Goal: Task Accomplishment & Management: Use online tool/utility

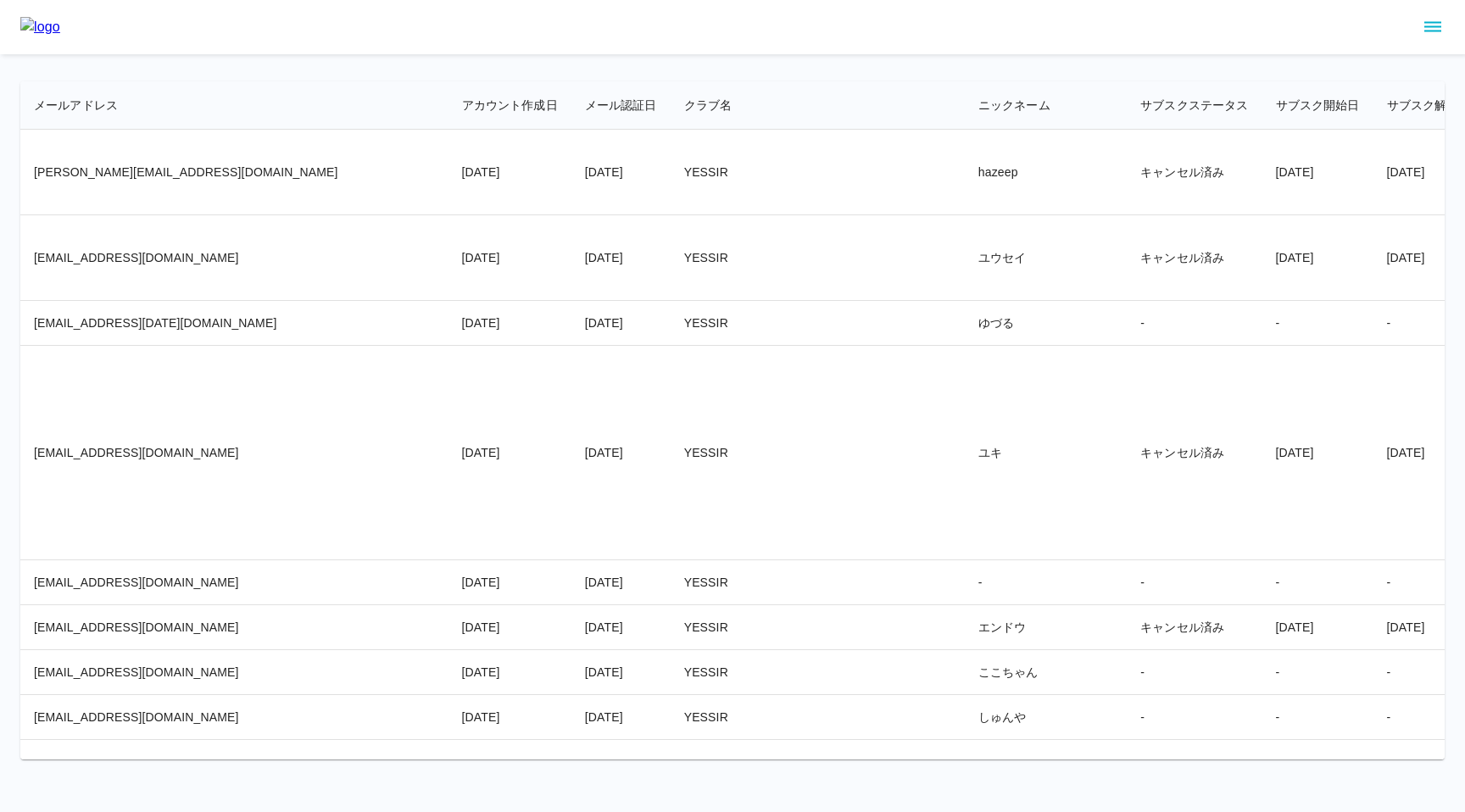
click at [670, 456] on td "YESSIR" at bounding box center [817, 453] width 294 height 215
copy td "YESSIR"
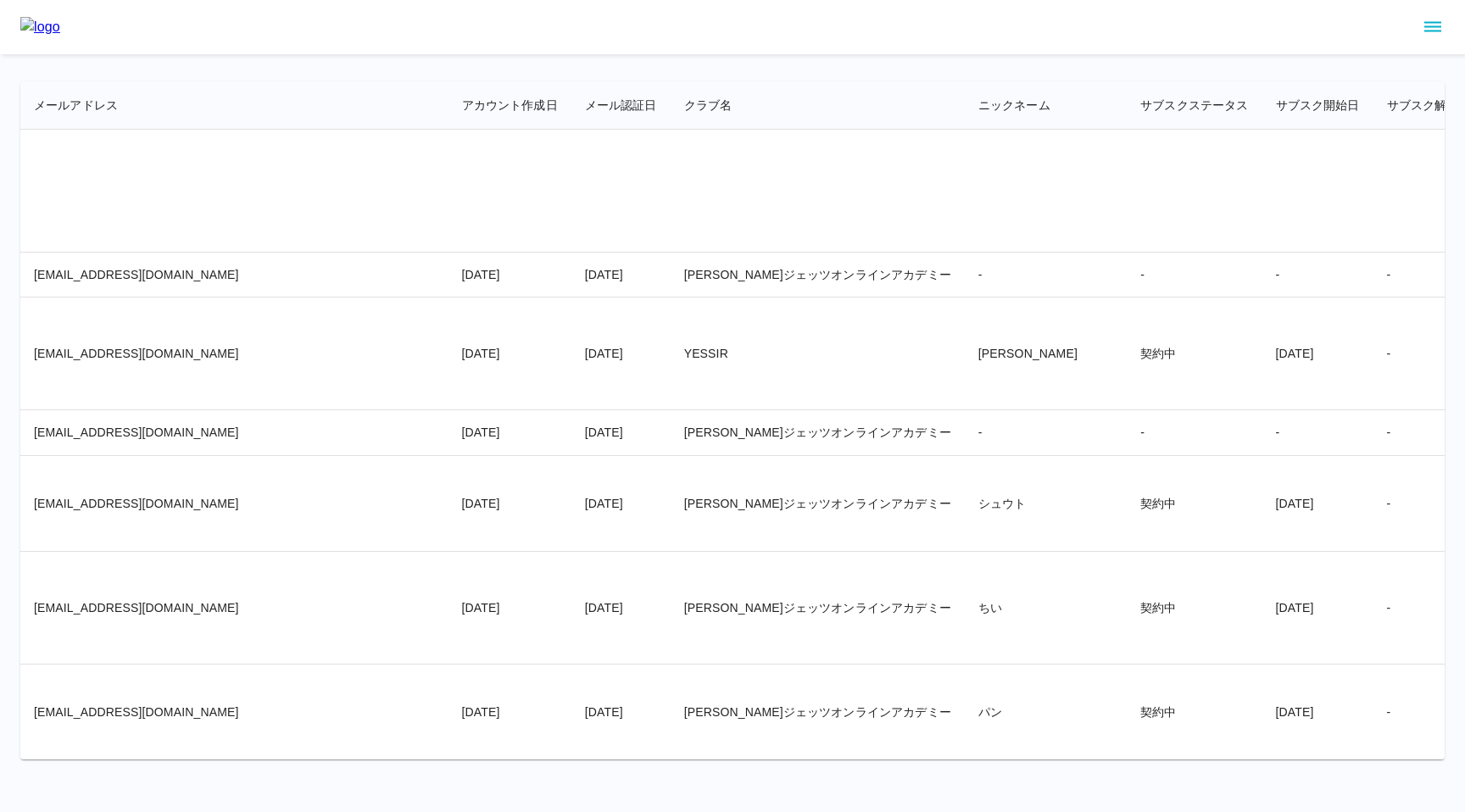
click at [964, 384] on td "ナオト" at bounding box center [1045, 354] width 162 height 113
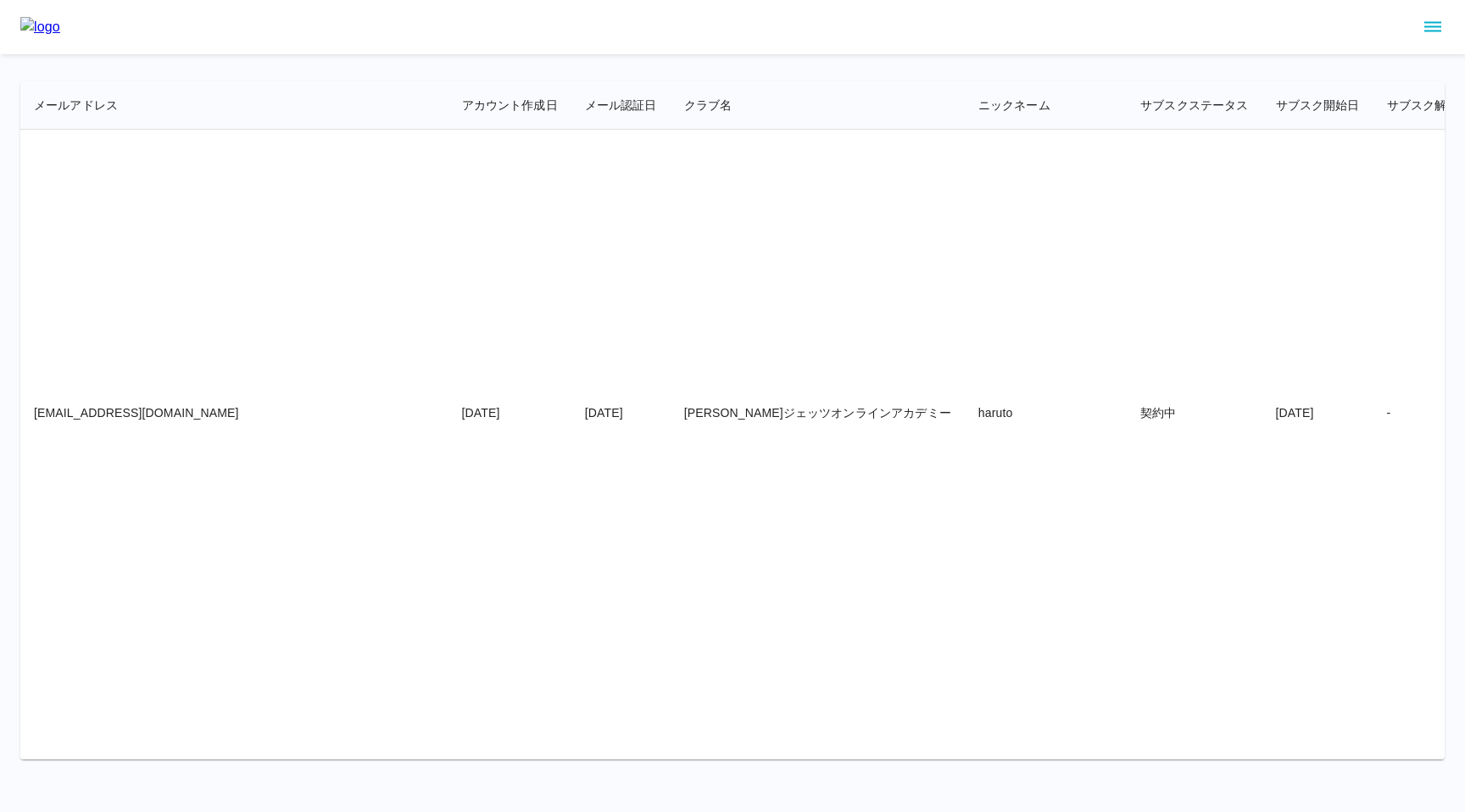
scroll to position [22140, 0]
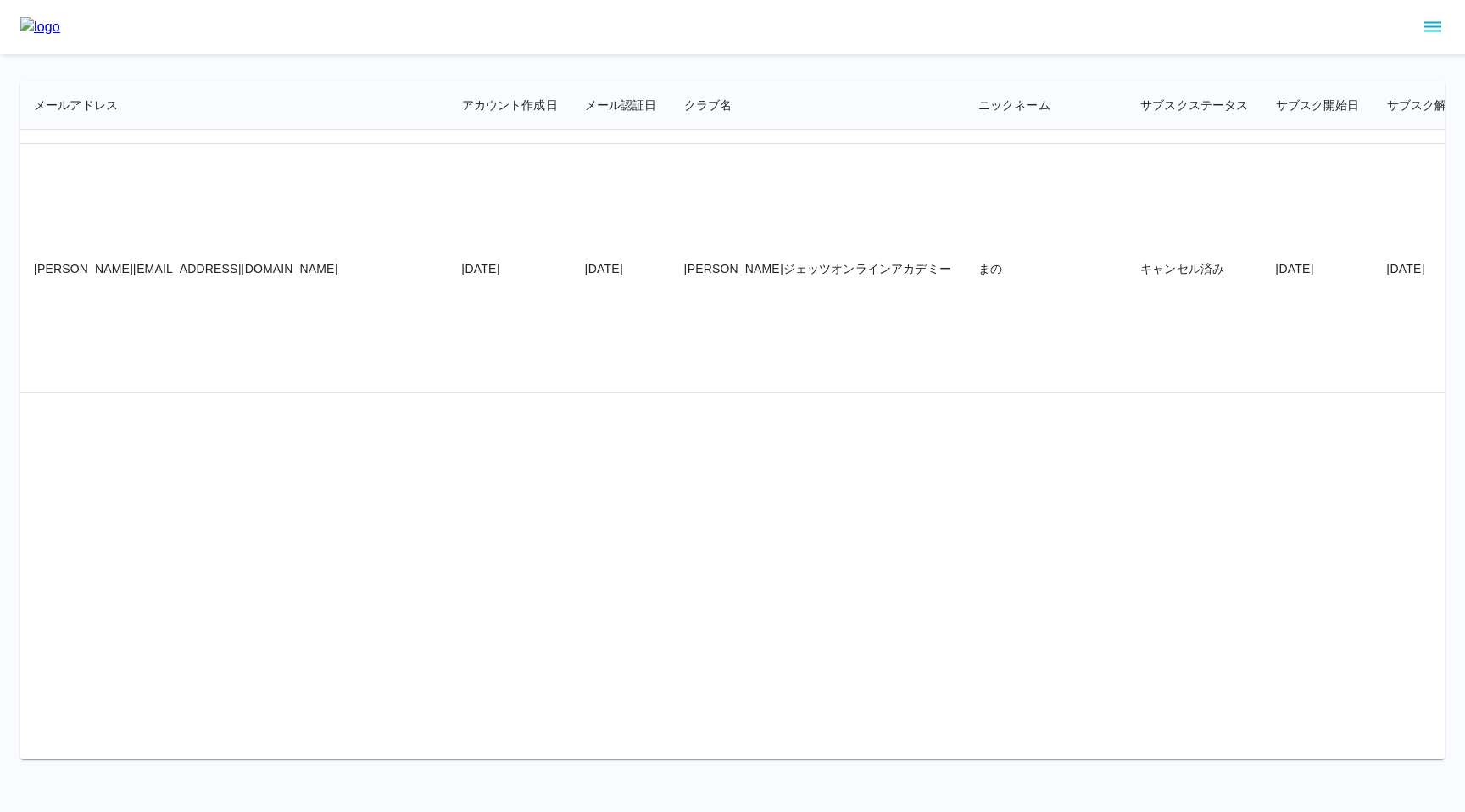
click at [449, 392] on td "2025/07/26" at bounding box center [510, 268] width 123 height 248
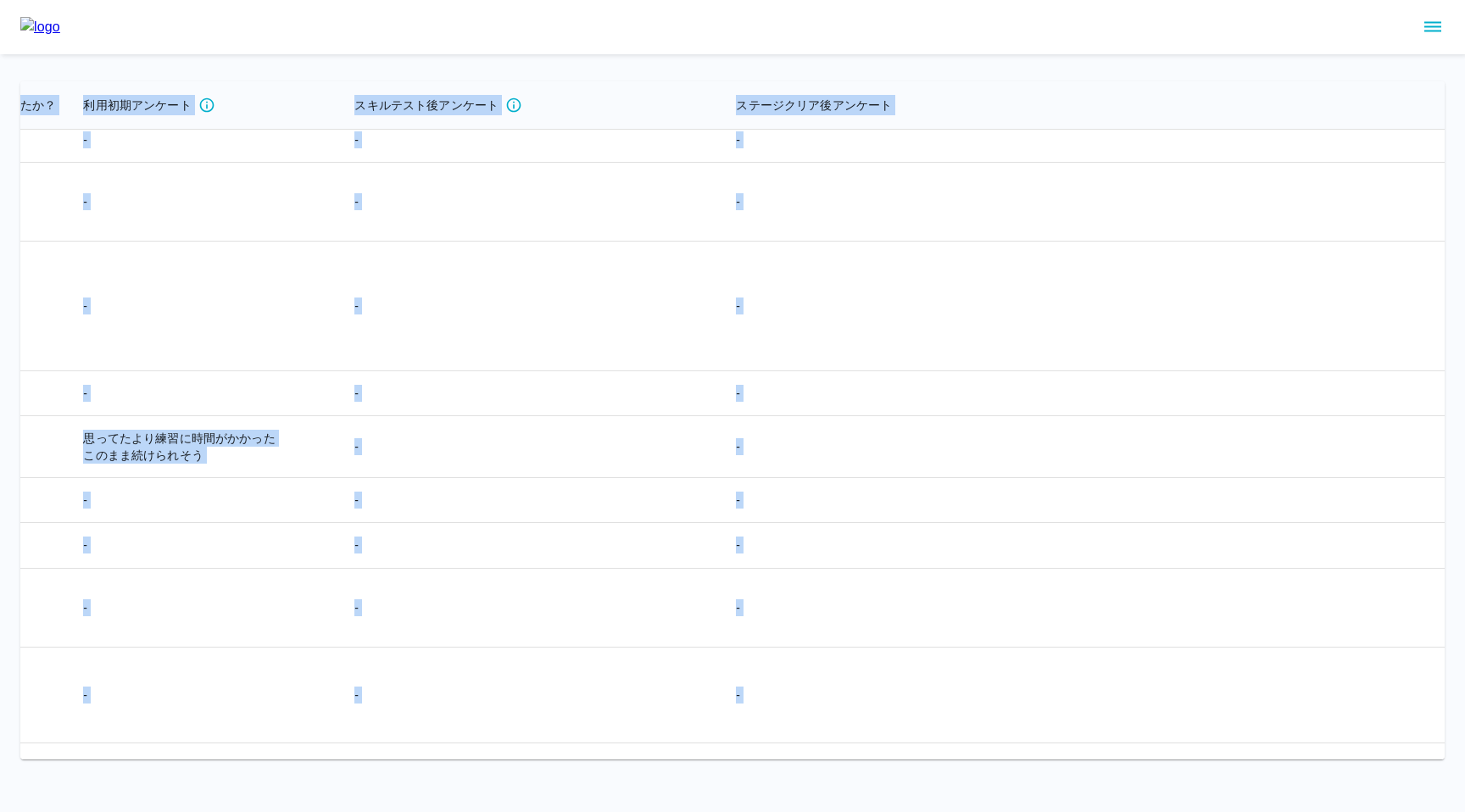
scroll to position [7455, 4634]
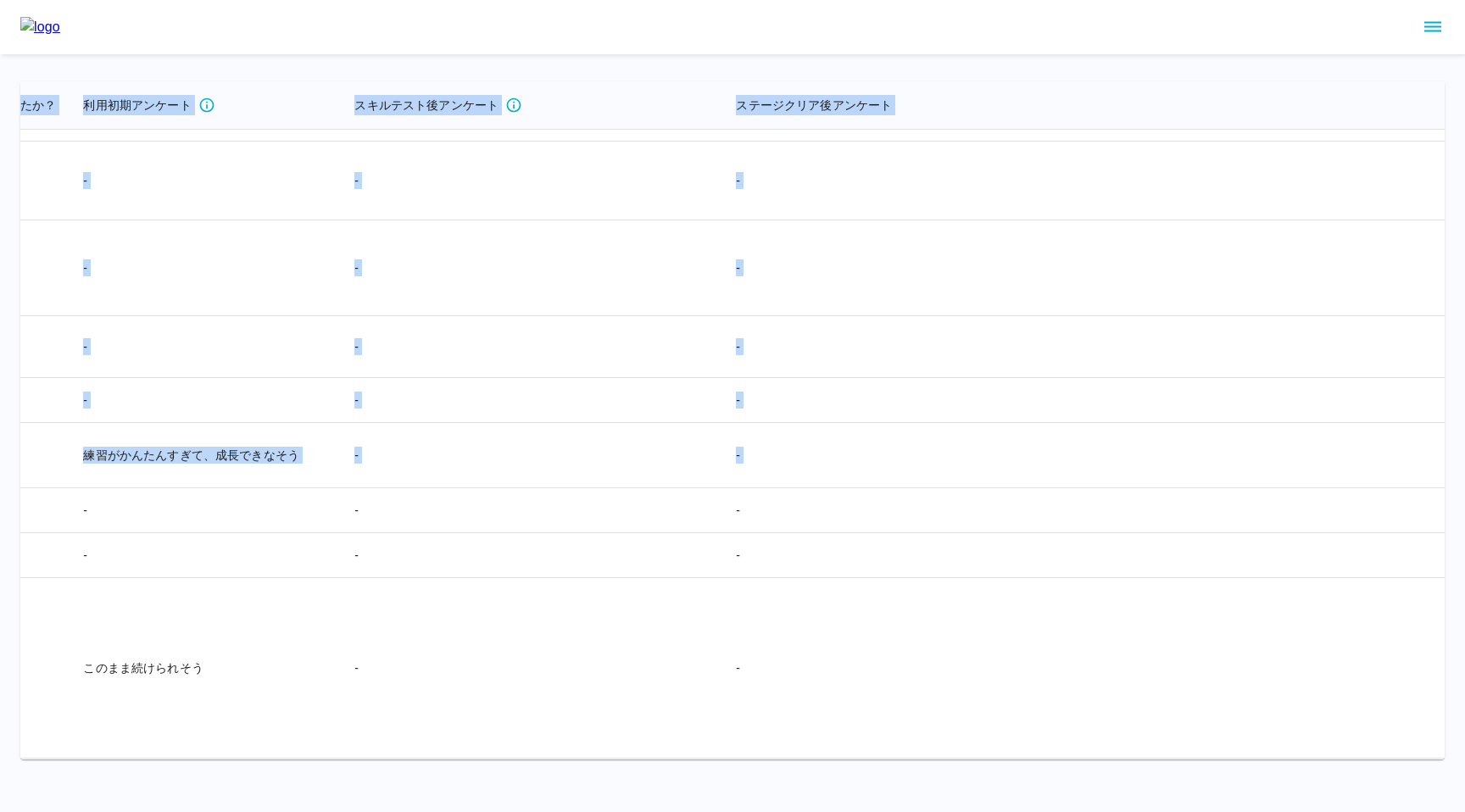
drag, startPoint x: 35, startPoint y: 103, endPoint x: 1350, endPoint y: 646, distance: 1422.7
click at [1062, 0] on html "メールアドレス アカウント作成日 メール認証日 クラブ名 ニックネーム サブスクステータス サブスク開始日 サブスク解約日 コース名 コースの進捗状況 性別 …" at bounding box center [732, 379] width 1465 height 759
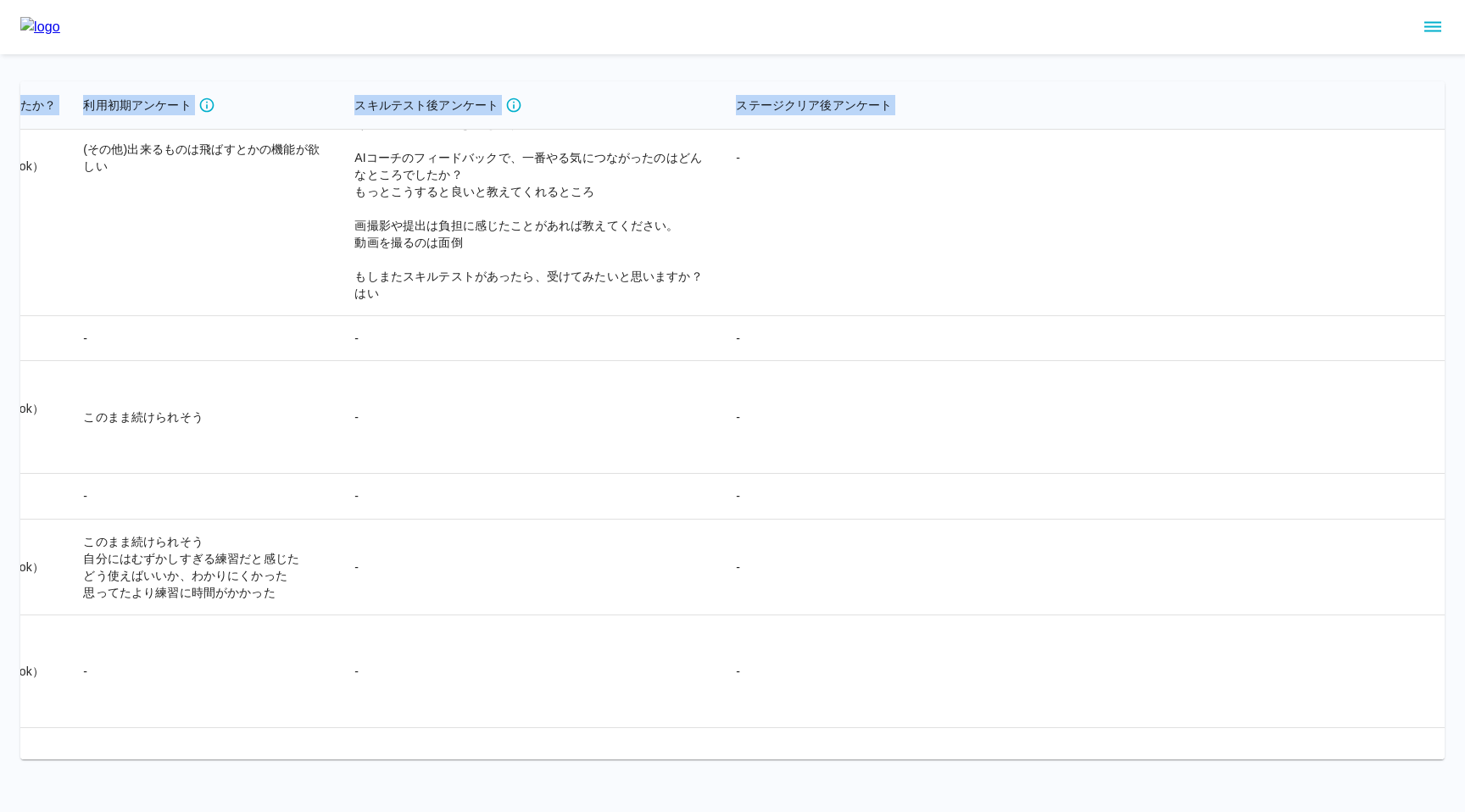
scroll to position [32322, 4634]
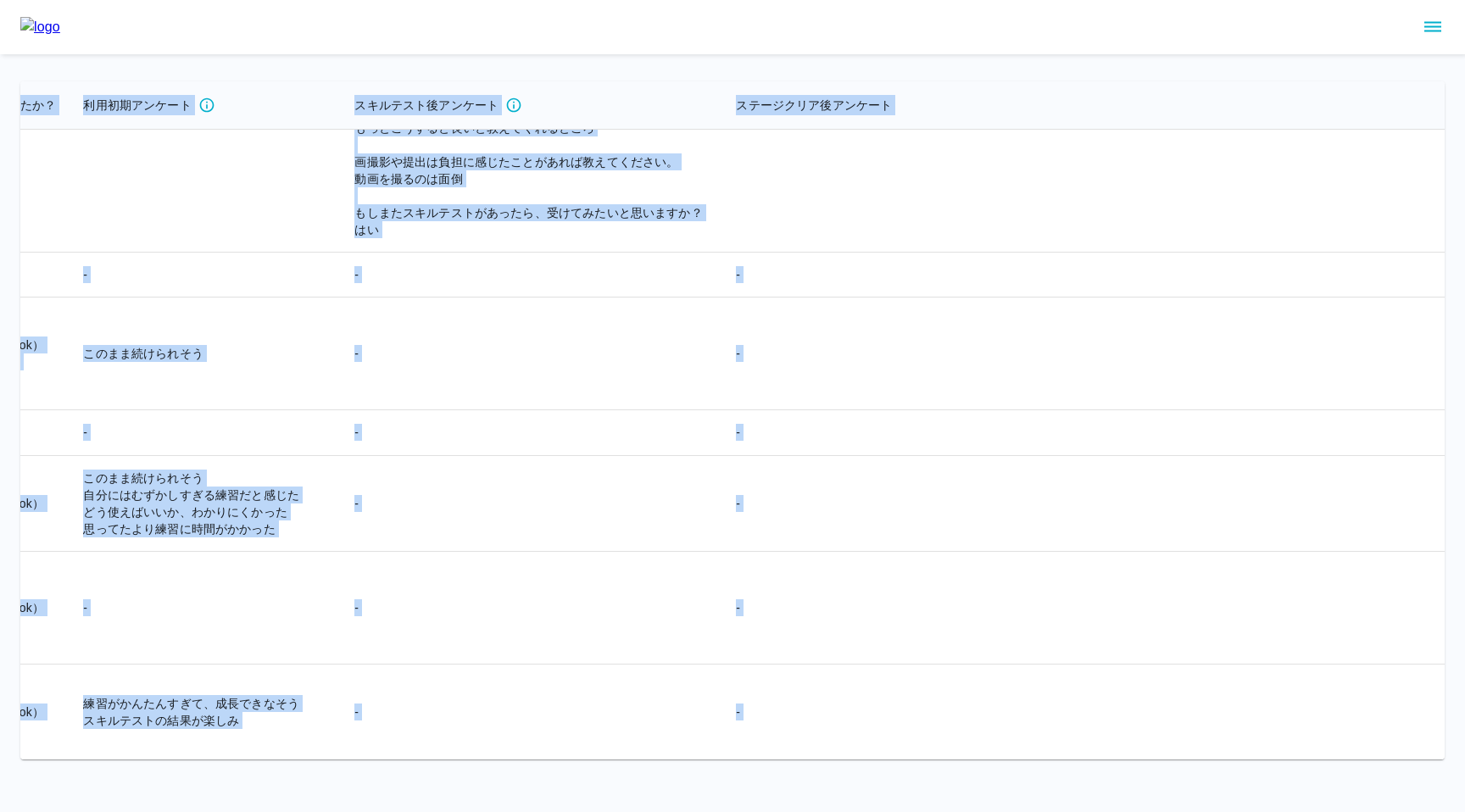
copy table "メールアドレス アカウント作成日 メール認証日 クラブ名 ニックネーム サブスクステータス サブスク開始日 サブスク解約日 コース名 コースの進捗状況 性別 …"
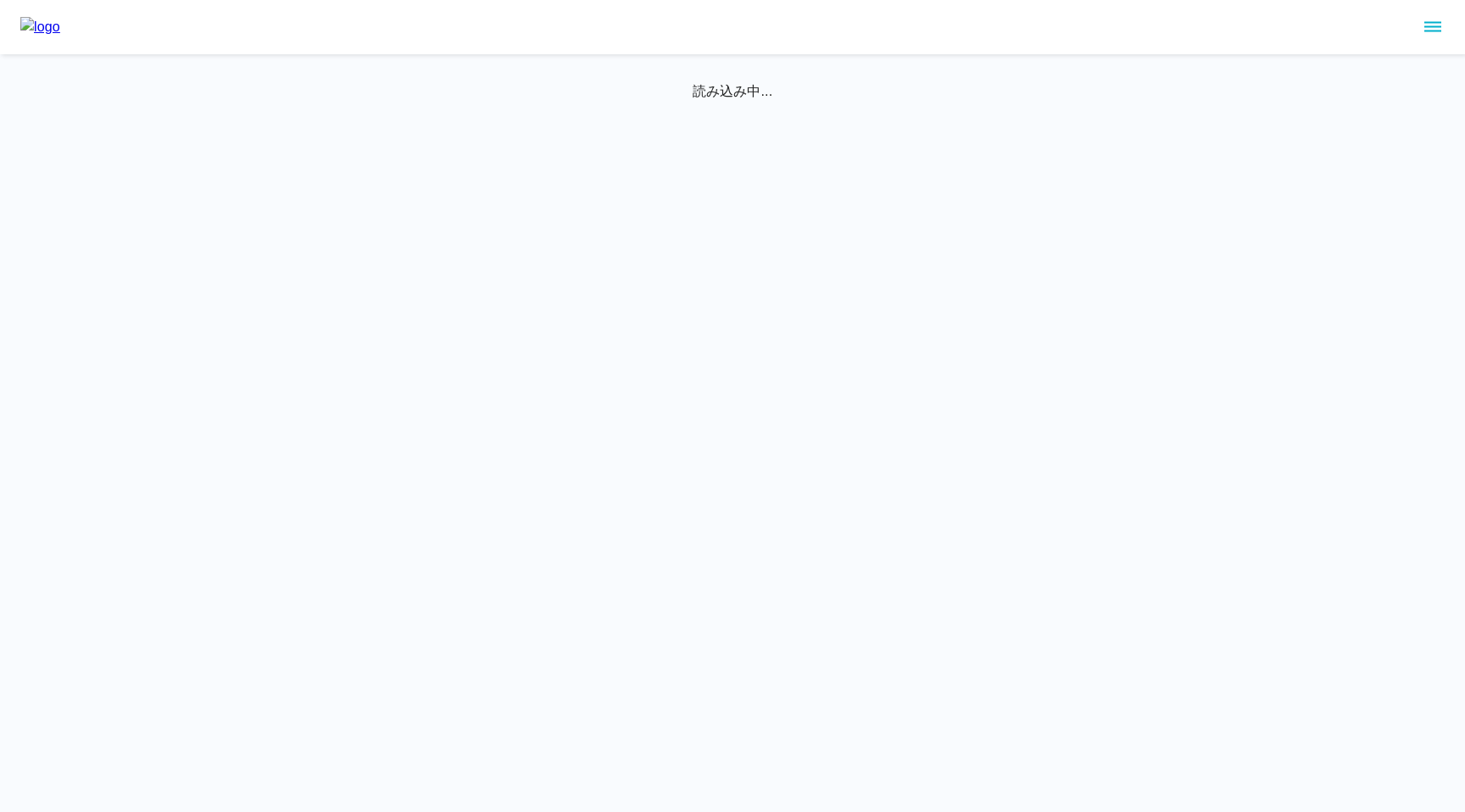
click at [1432, 33] on icon "sidemenu" at bounding box center [1432, 26] width 20 height 20
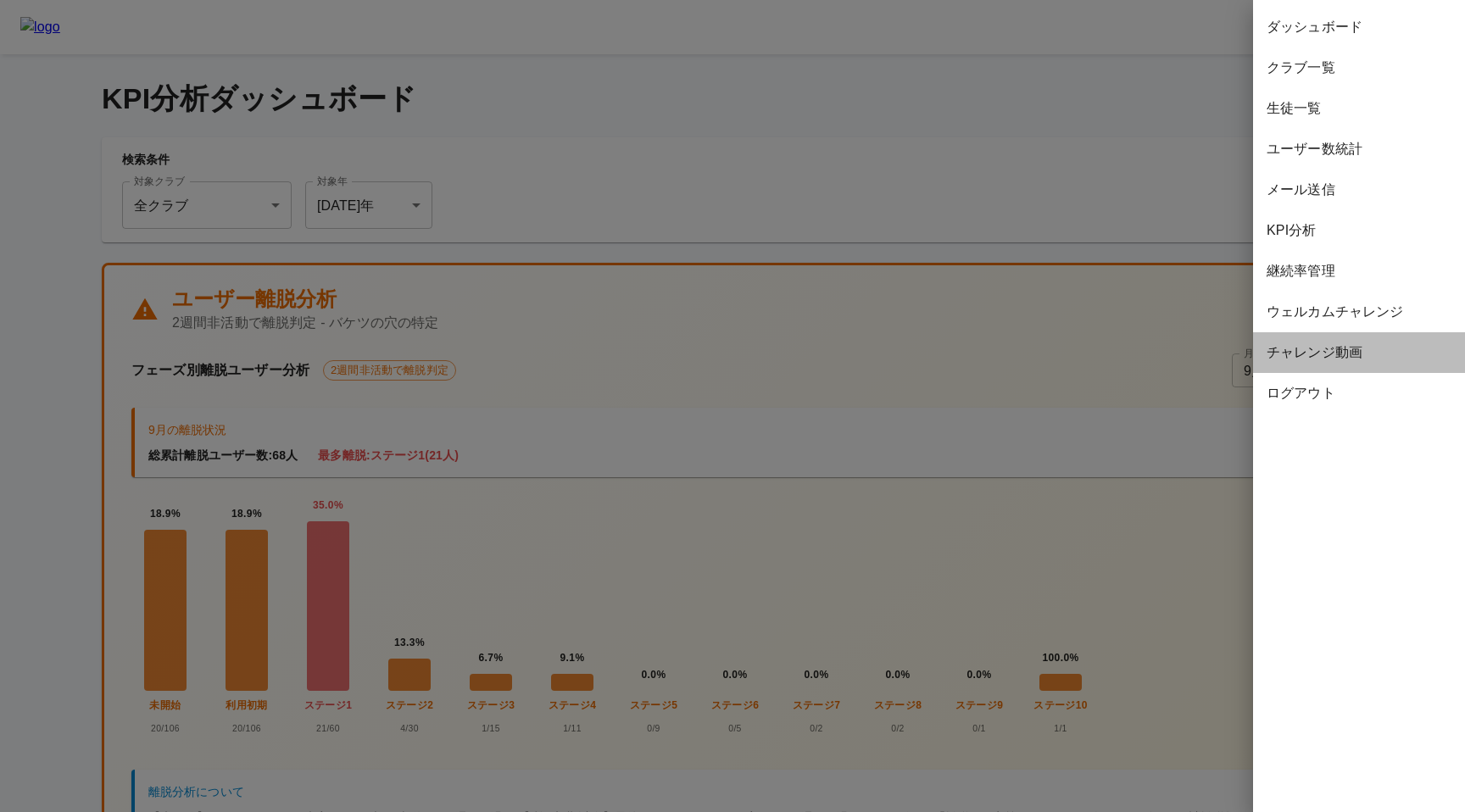
click at [1341, 352] on span "チャレンジ動画" at bounding box center [1359, 352] width 185 height 20
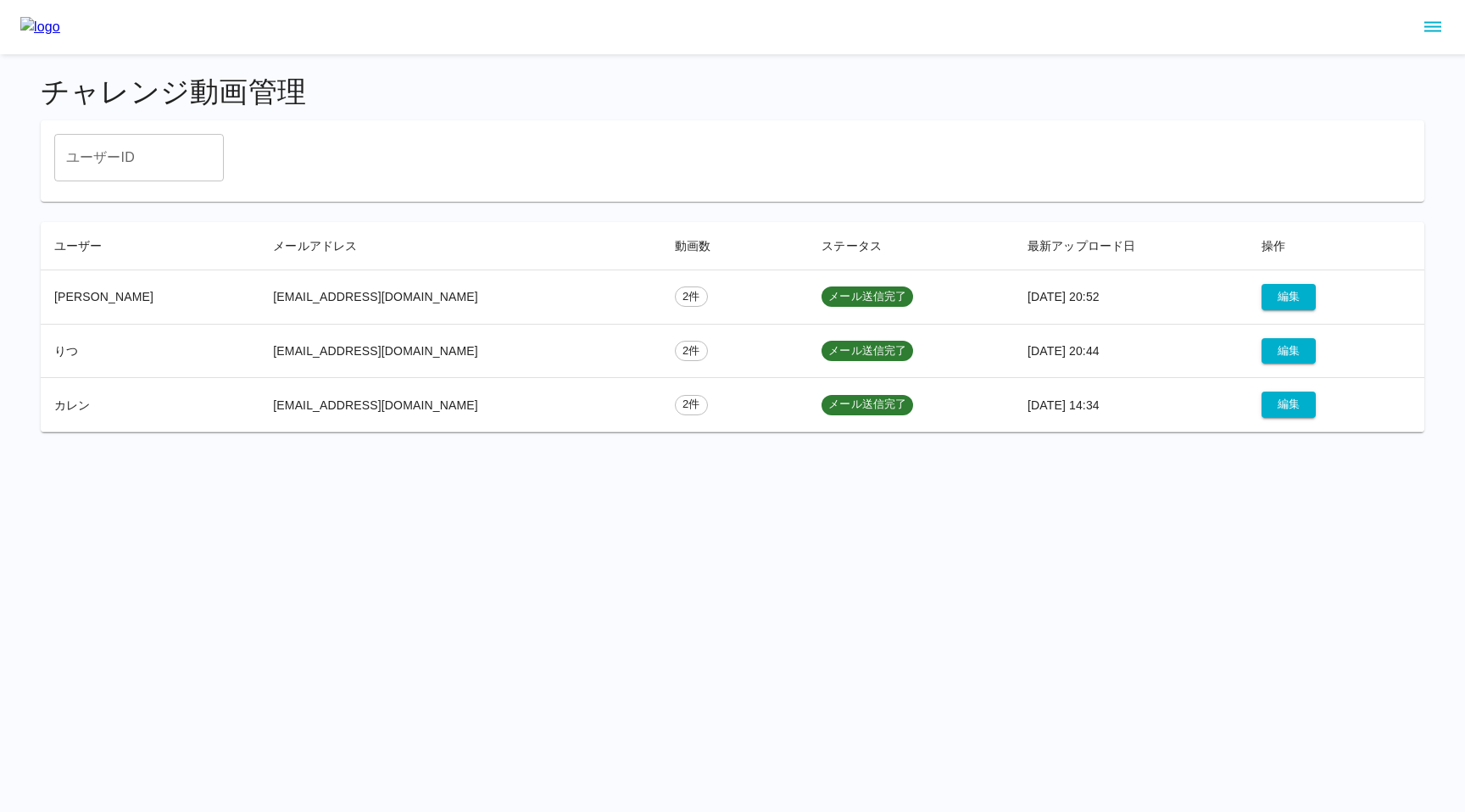
click at [60, 351] on td "りつ" at bounding box center [150, 351] width 219 height 55
copy td "りつ"
click at [1267, 406] on button "編集" at bounding box center [1289, 405] width 55 height 26
click at [1271, 345] on button "編集" at bounding box center [1289, 351] width 55 height 26
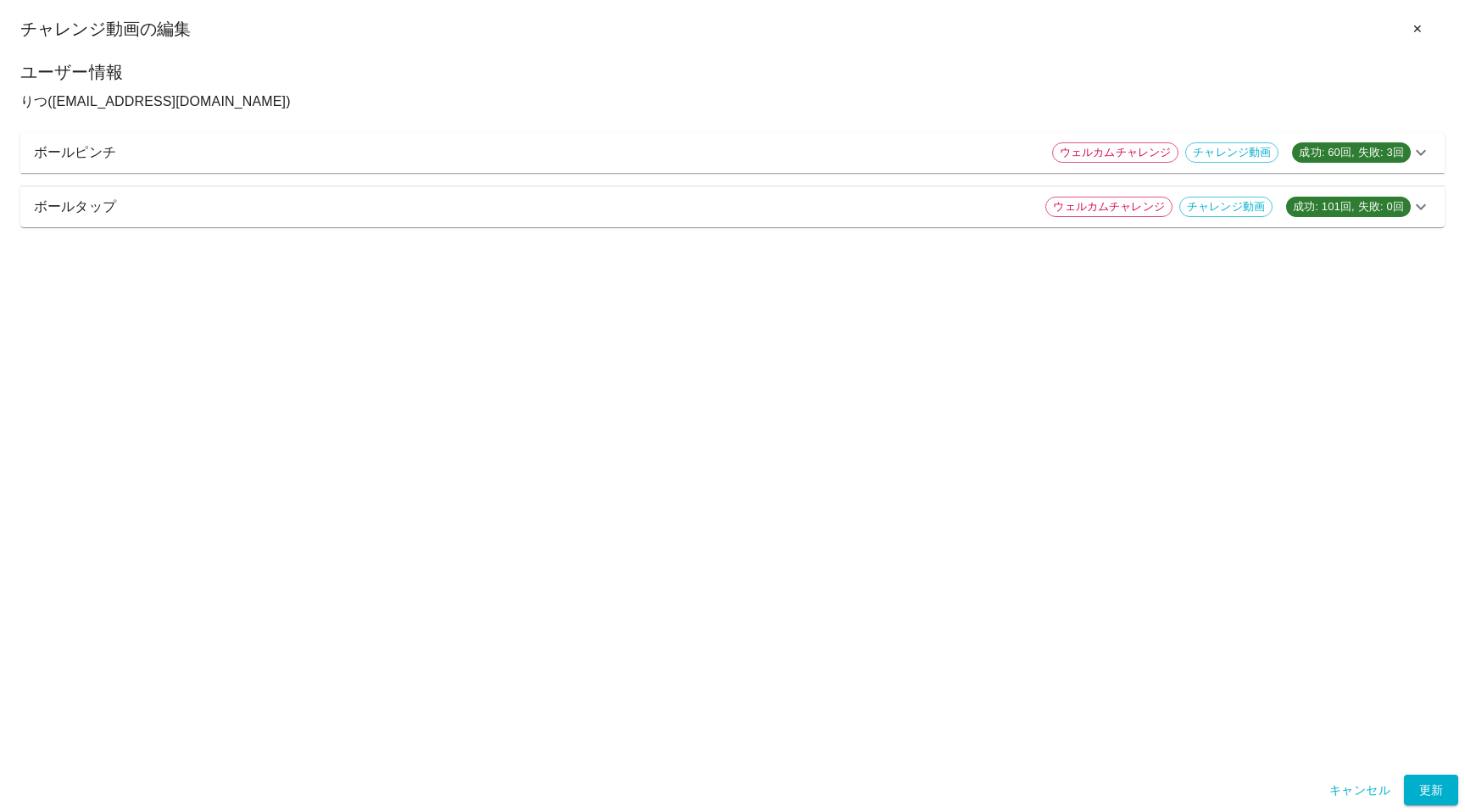
click at [586, 152] on p "ボールピンチ" at bounding box center [537, 152] width 1005 height 20
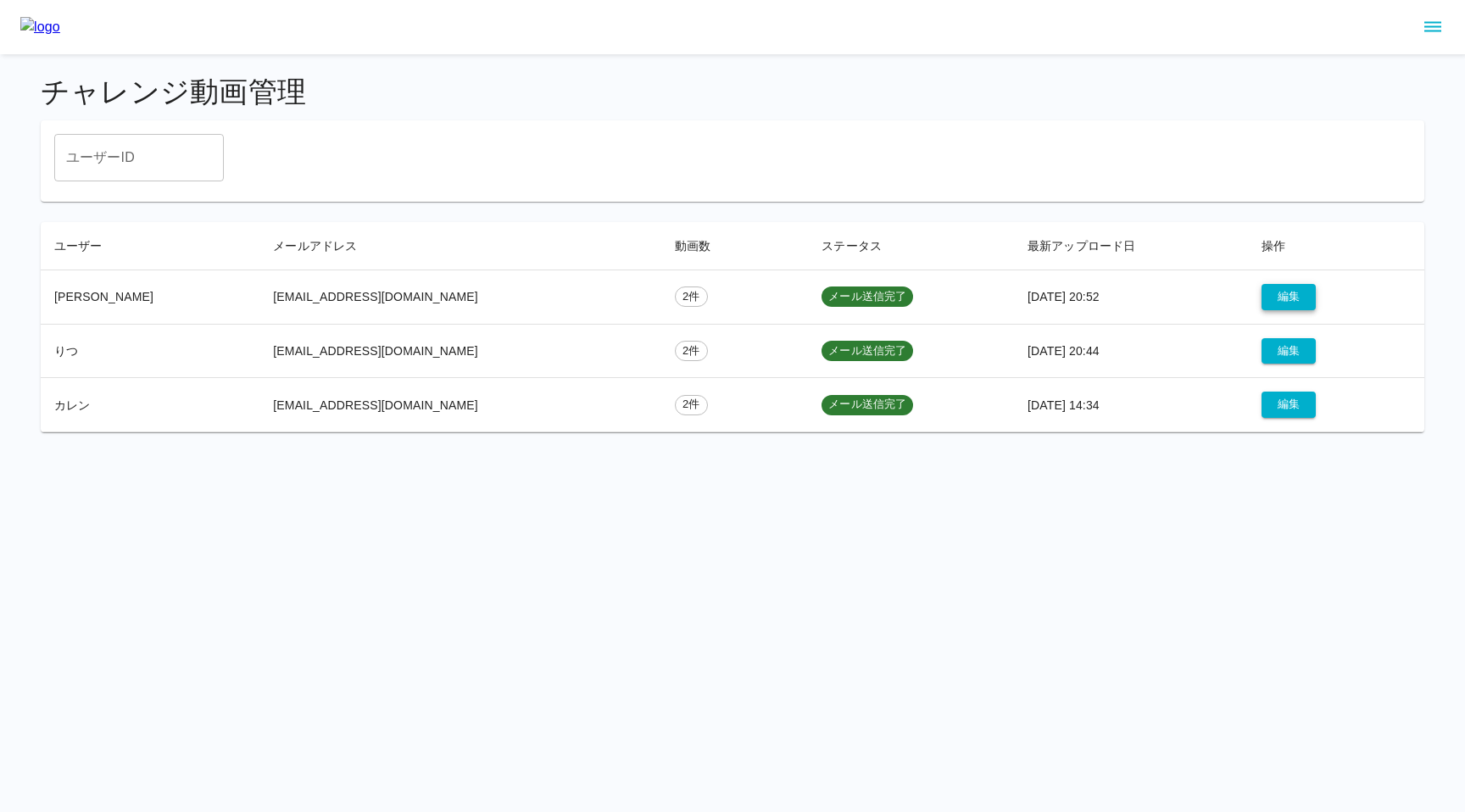
click at [1267, 296] on button "編集" at bounding box center [1289, 297] width 55 height 26
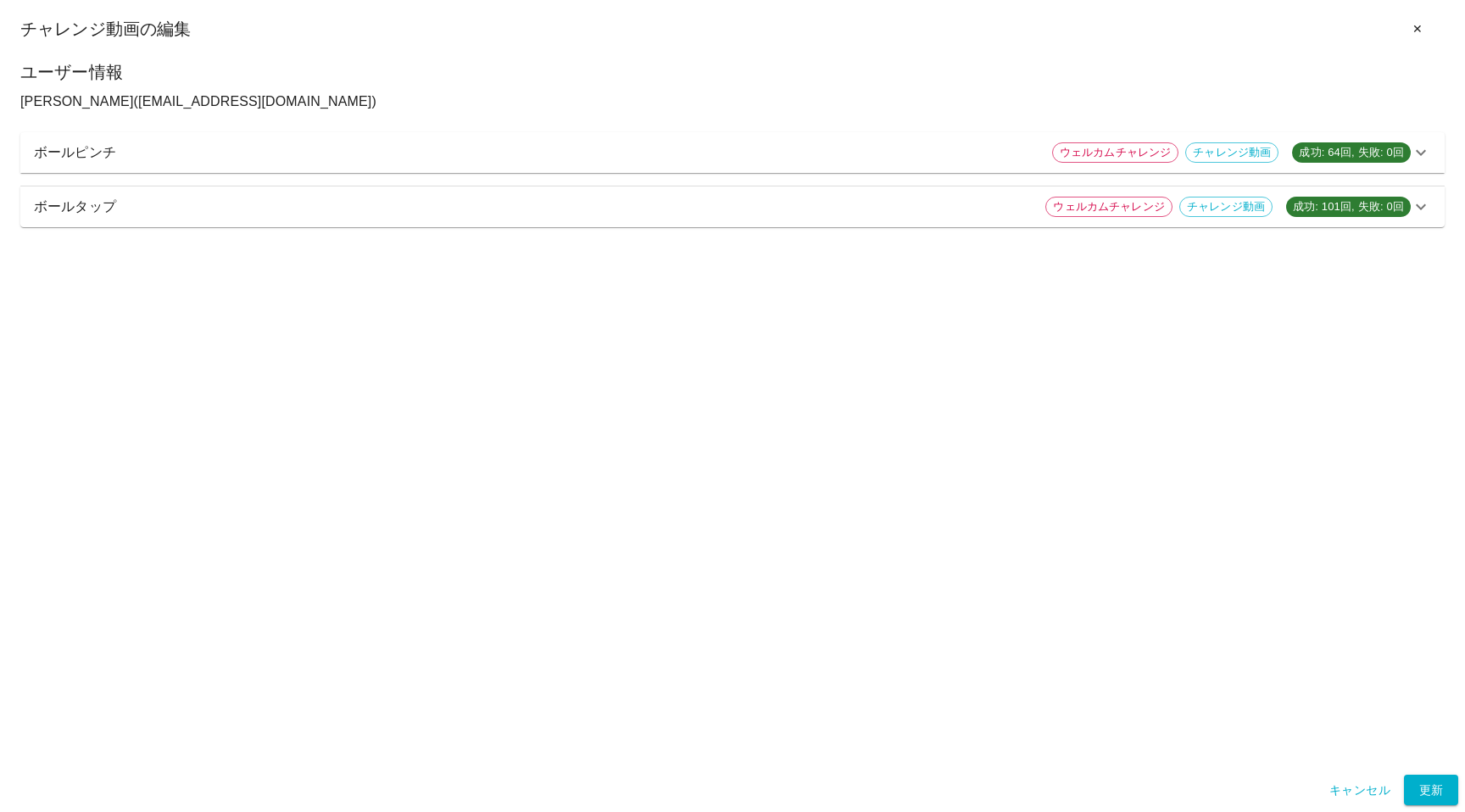
click at [828, 165] on div "ボールピンチ ウェルカムチャレンジ チャレンジ動画 成功: 64回, 失敗: 0回" at bounding box center [732, 152] width 1425 height 40
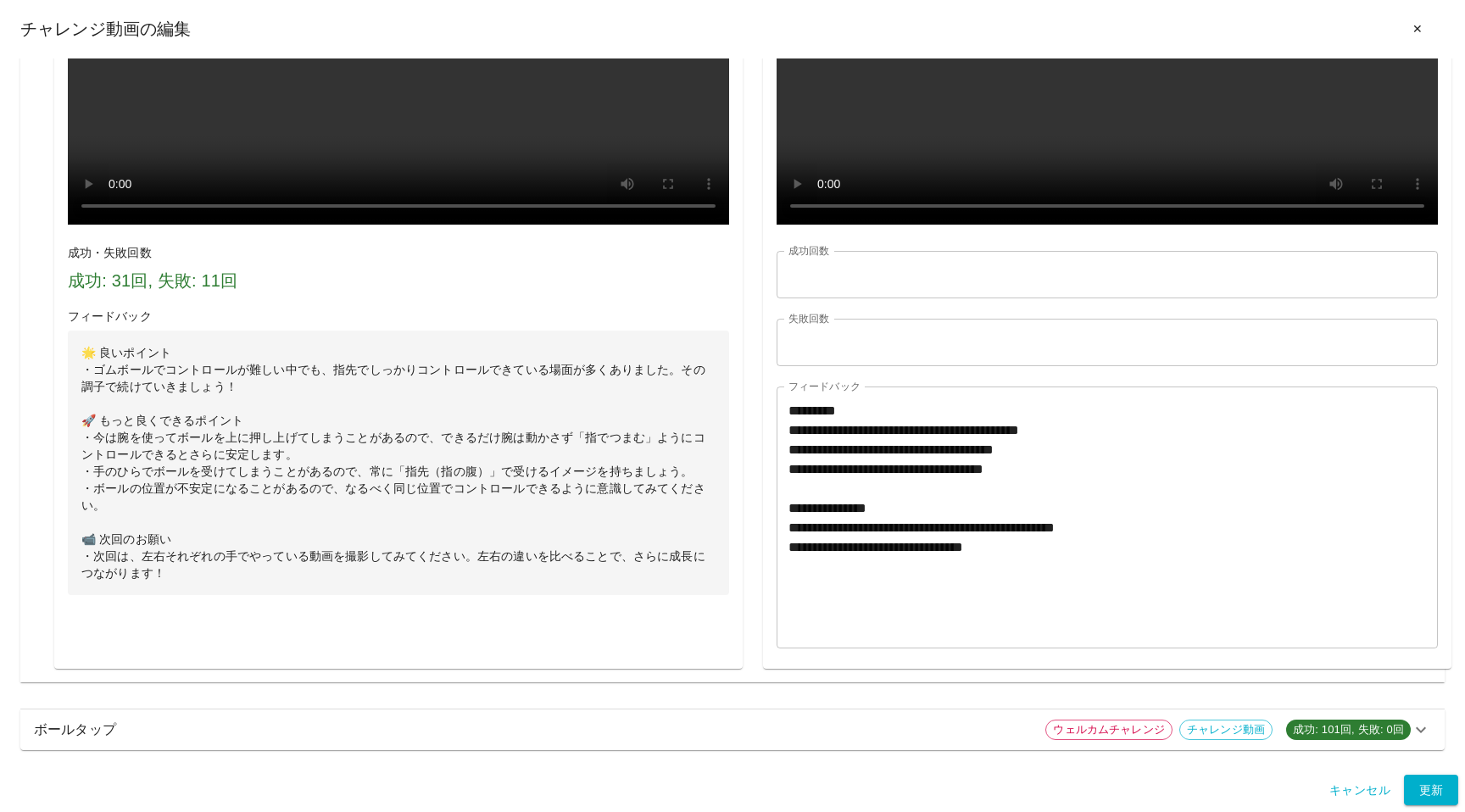
scroll to position [1732, 0]
click at [607, 735] on p "ボールタップ" at bounding box center [533, 729] width 998 height 20
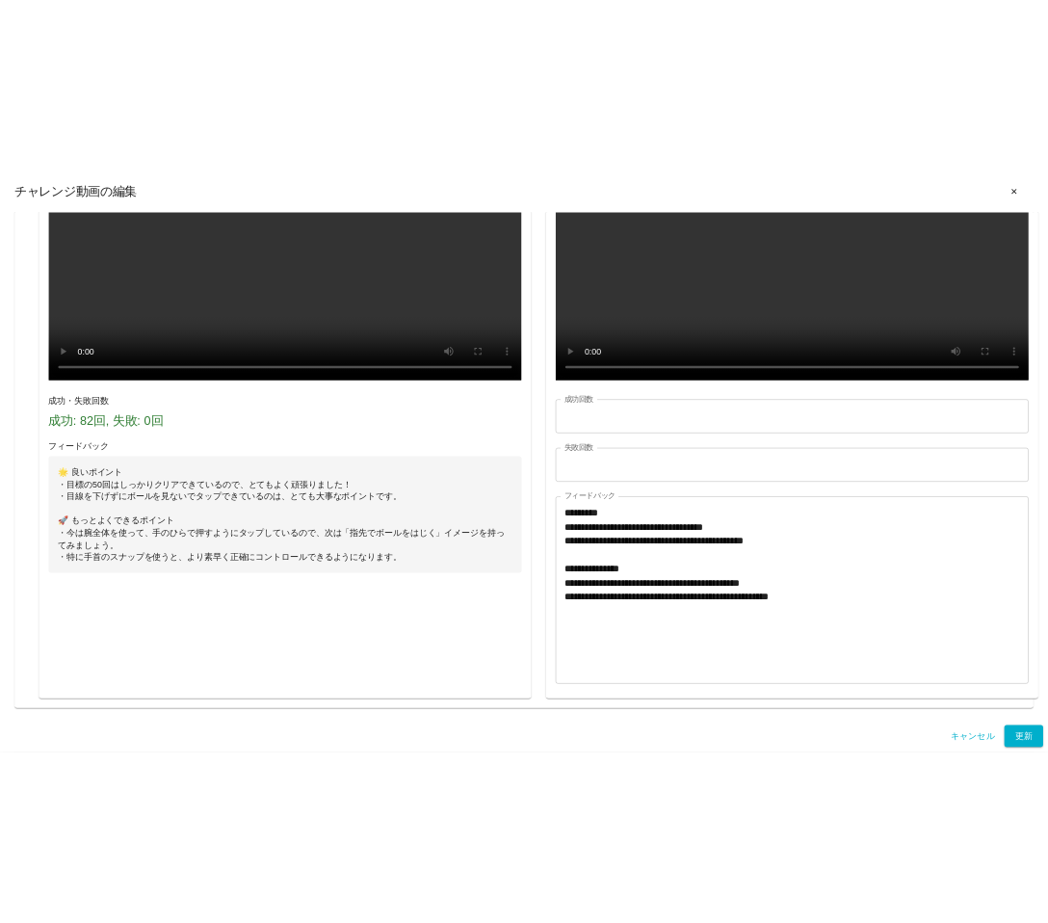
scroll to position [2793, 0]
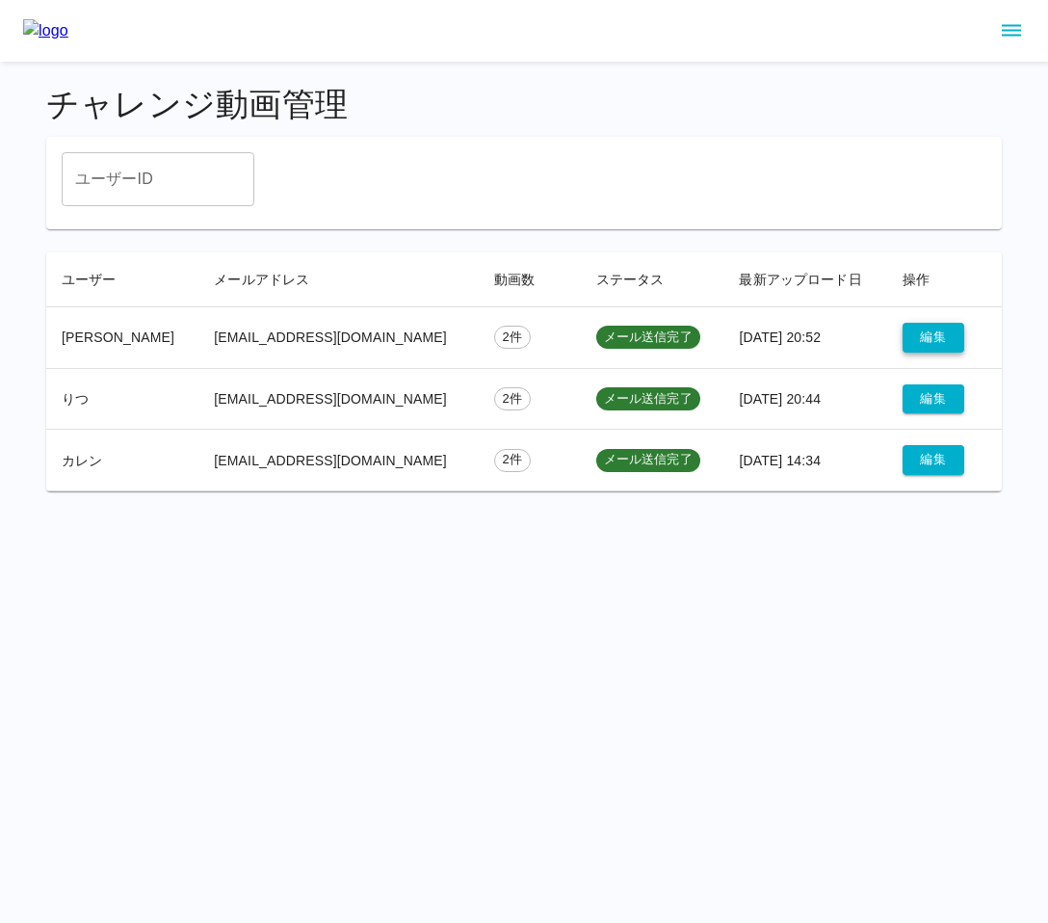
click at [939, 333] on button "編集" at bounding box center [934, 338] width 62 height 30
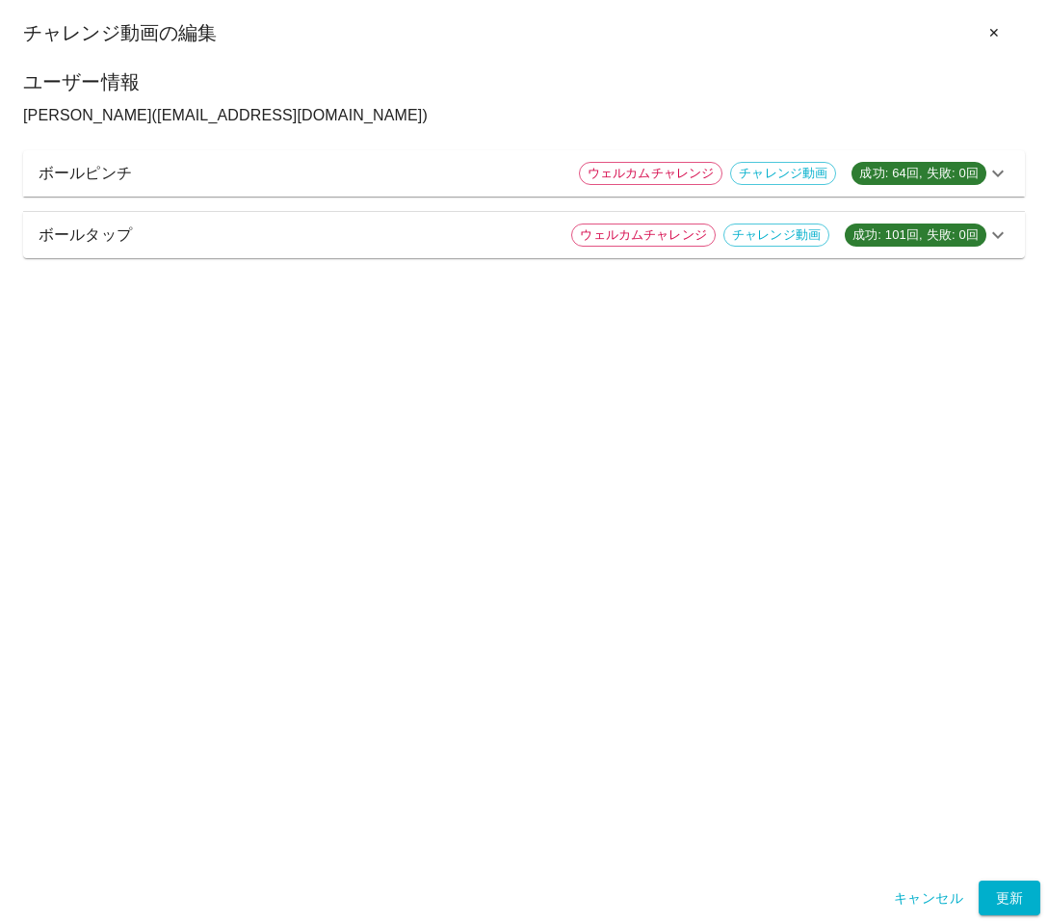
click at [517, 241] on p "ボールタップ" at bounding box center [297, 235] width 517 height 23
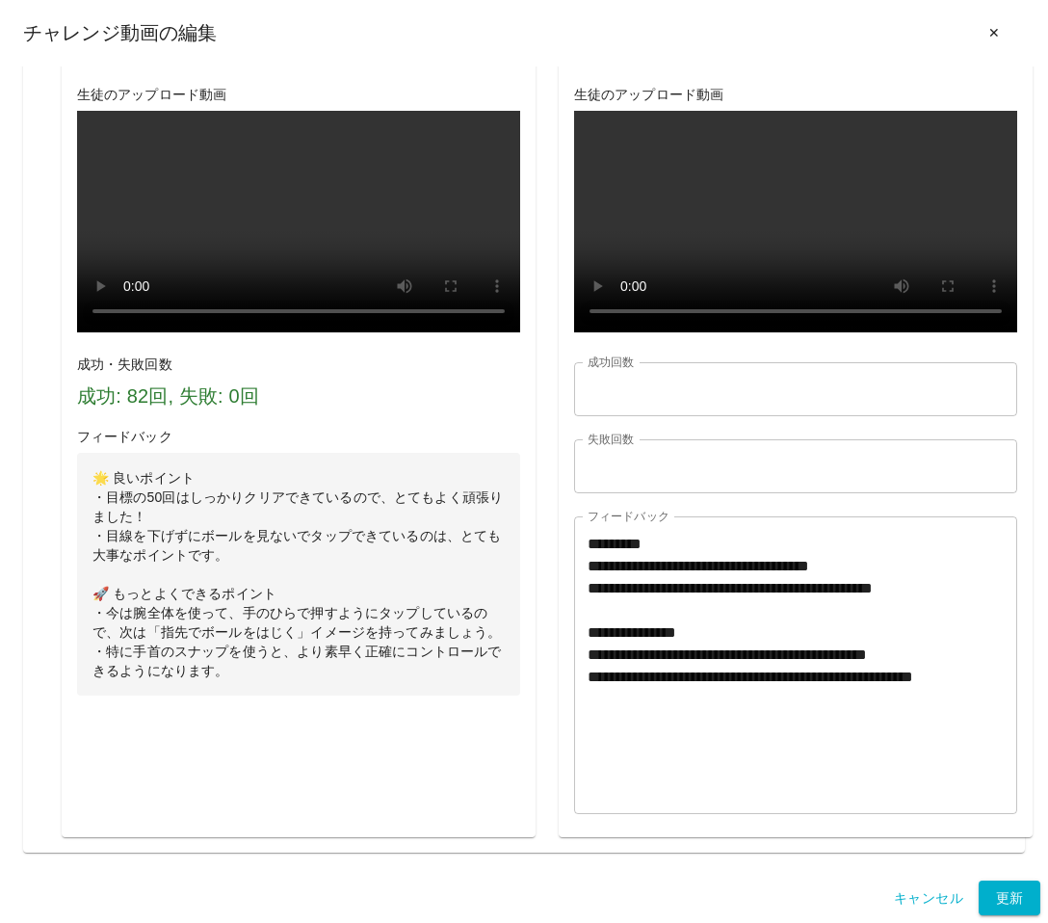
scroll to position [874, 0]
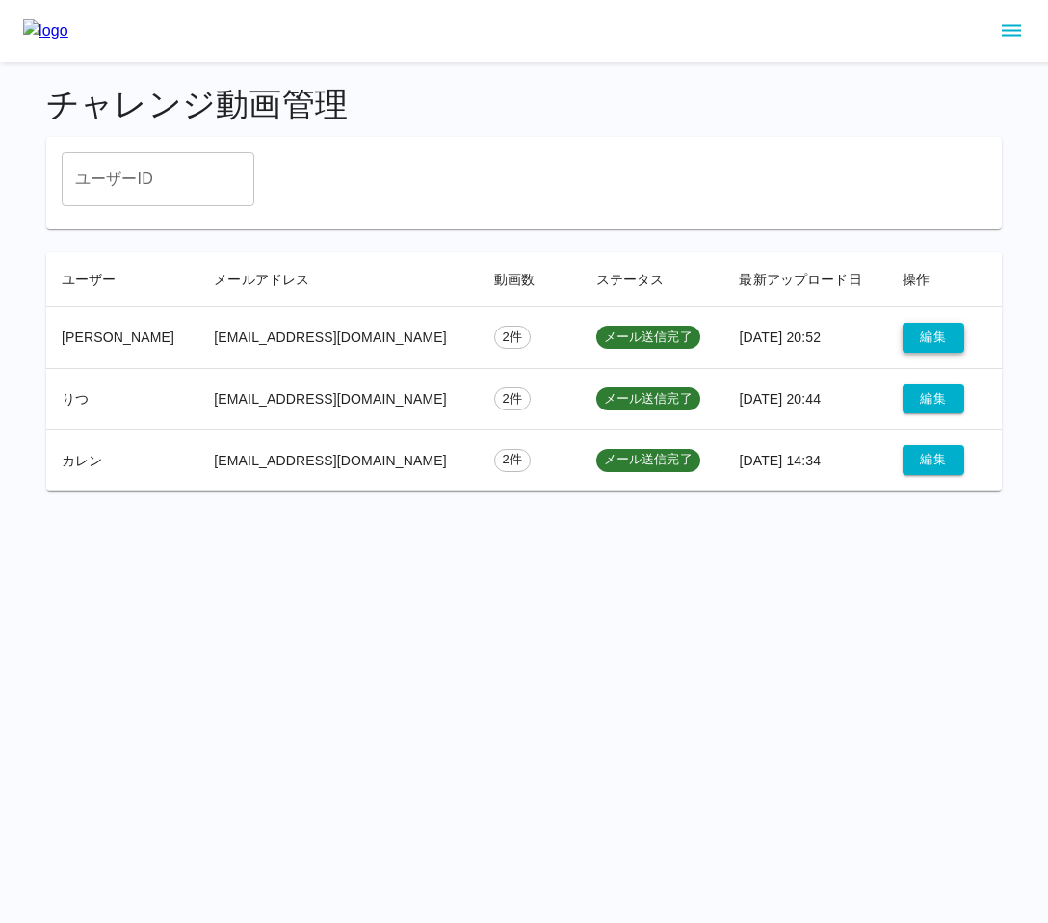
click at [903, 347] on button "編集" at bounding box center [934, 338] width 62 height 30
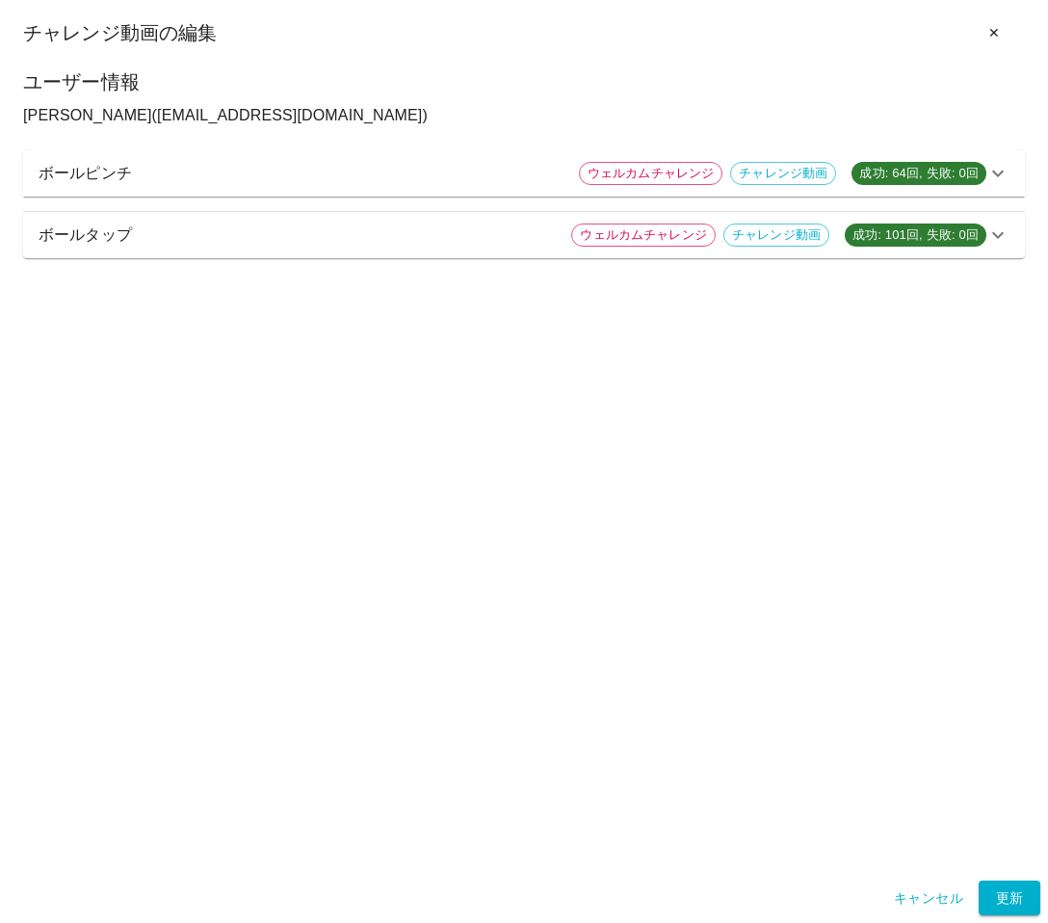
click at [494, 177] on p "ボールピンチ" at bounding box center [301, 173] width 525 height 23
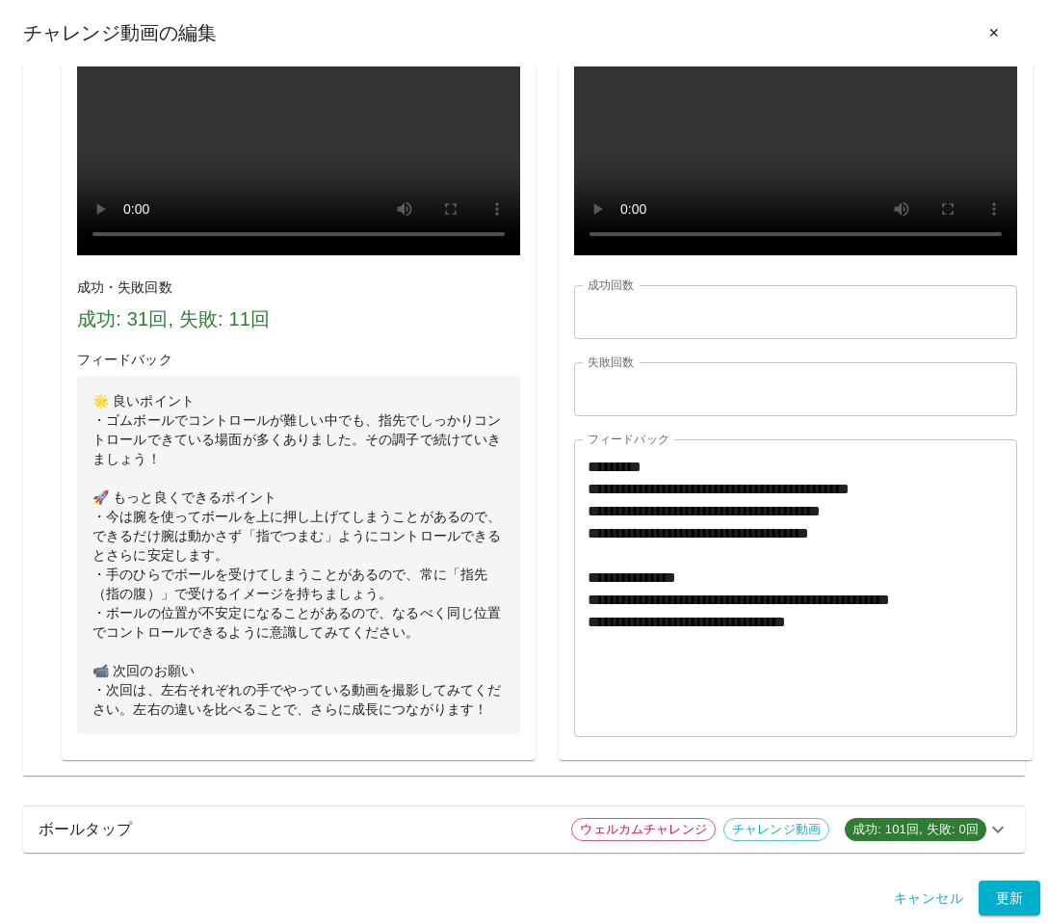
scroll to position [1421, 0]
click at [473, 838] on p "ボールタップ" at bounding box center [297, 829] width 517 height 23
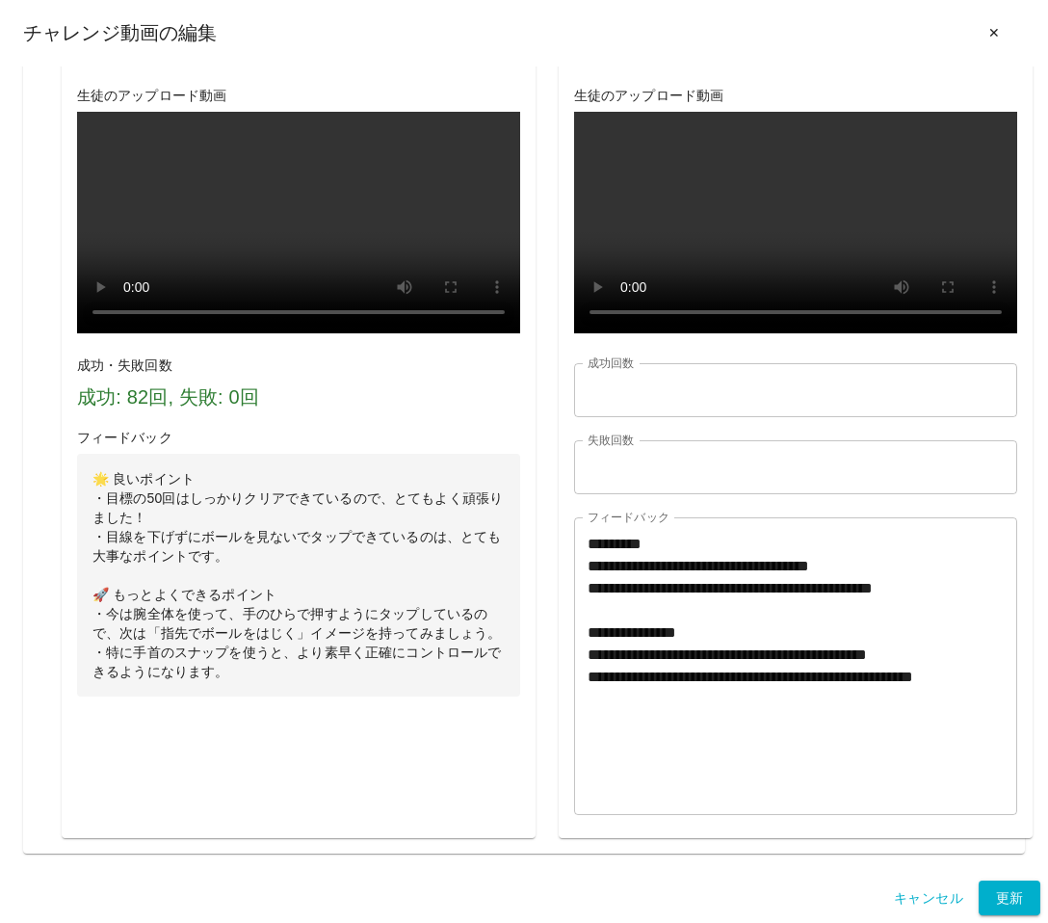
scroll to position [3364, 0]
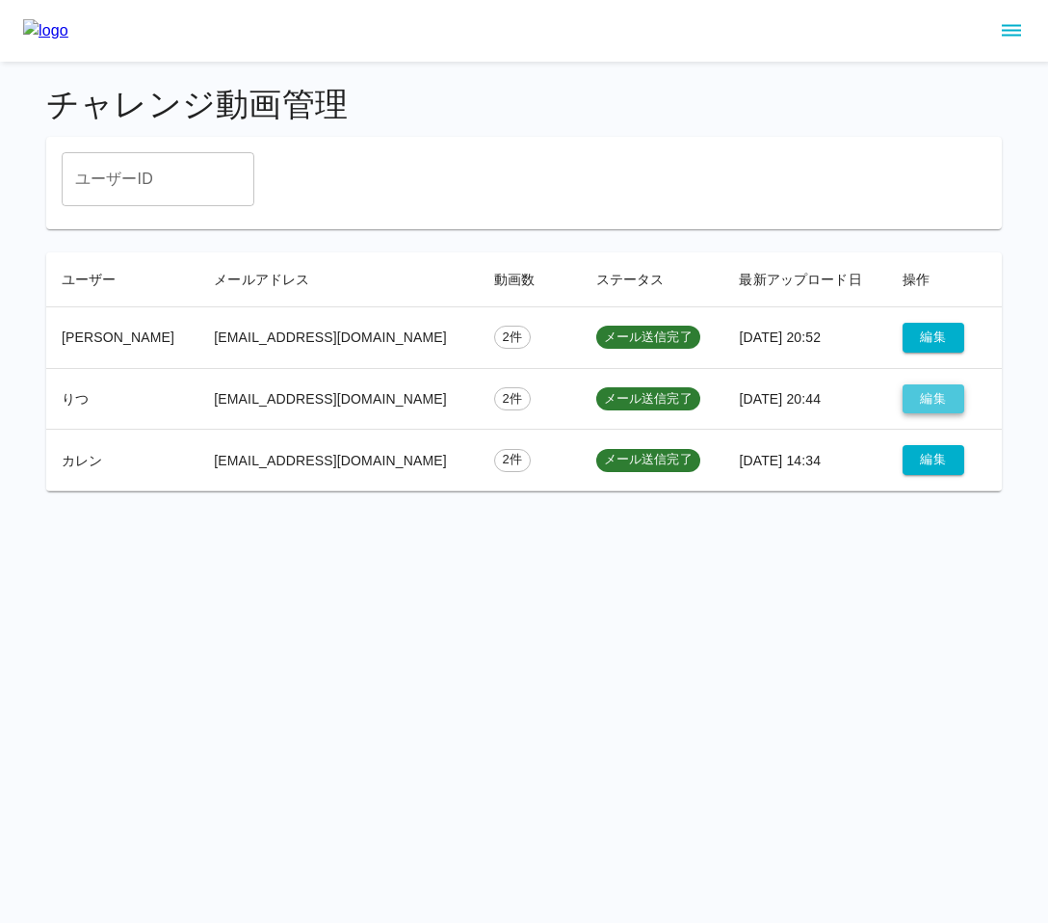
click at [927, 399] on button "編集" at bounding box center [934, 399] width 62 height 30
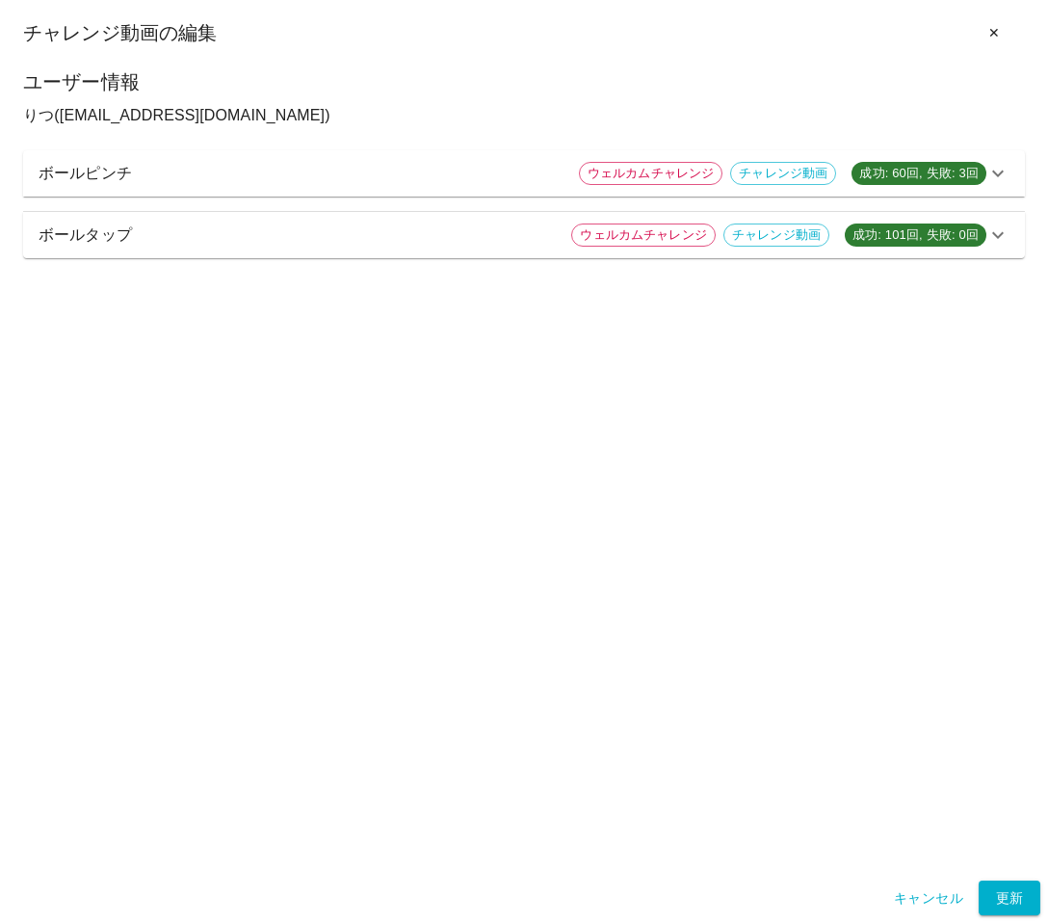
click at [353, 163] on p "ボールピンチ" at bounding box center [301, 173] width 525 height 23
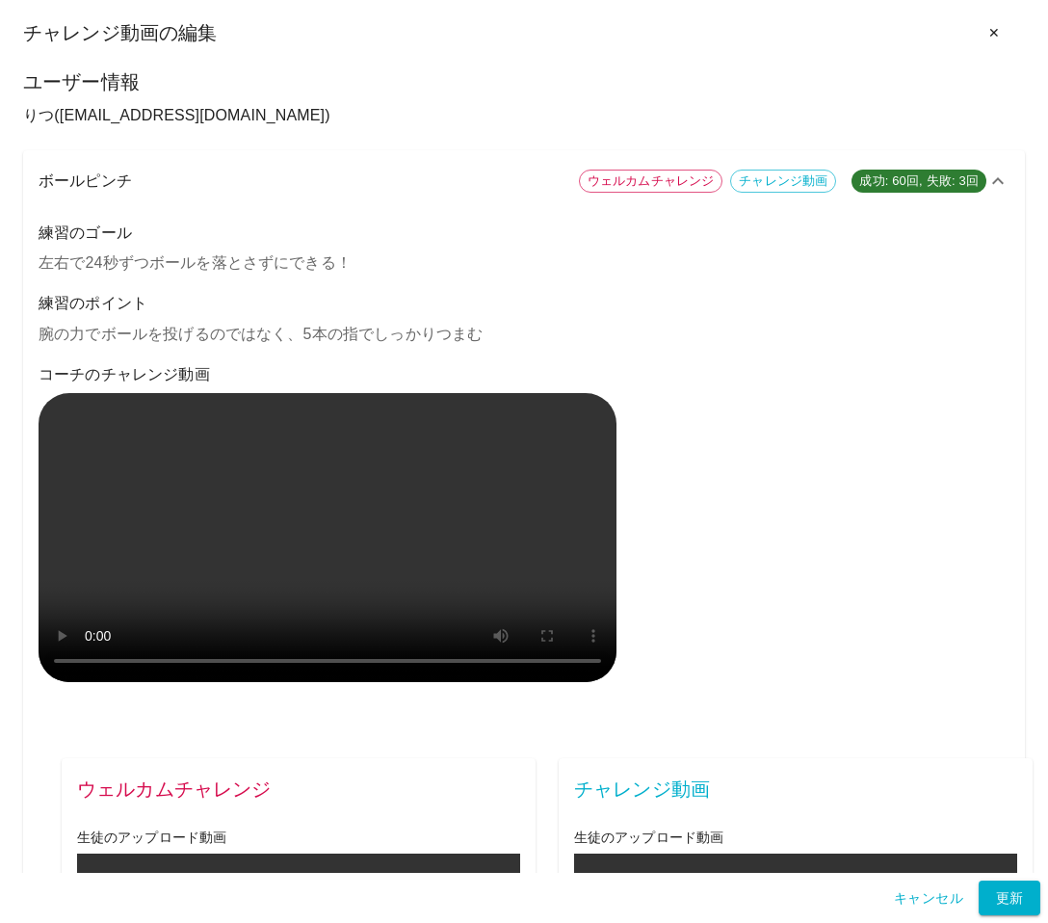
click at [811, 40] on div "チャレンジ動画の編集 ✕" at bounding box center [524, 33] width 1002 height 36
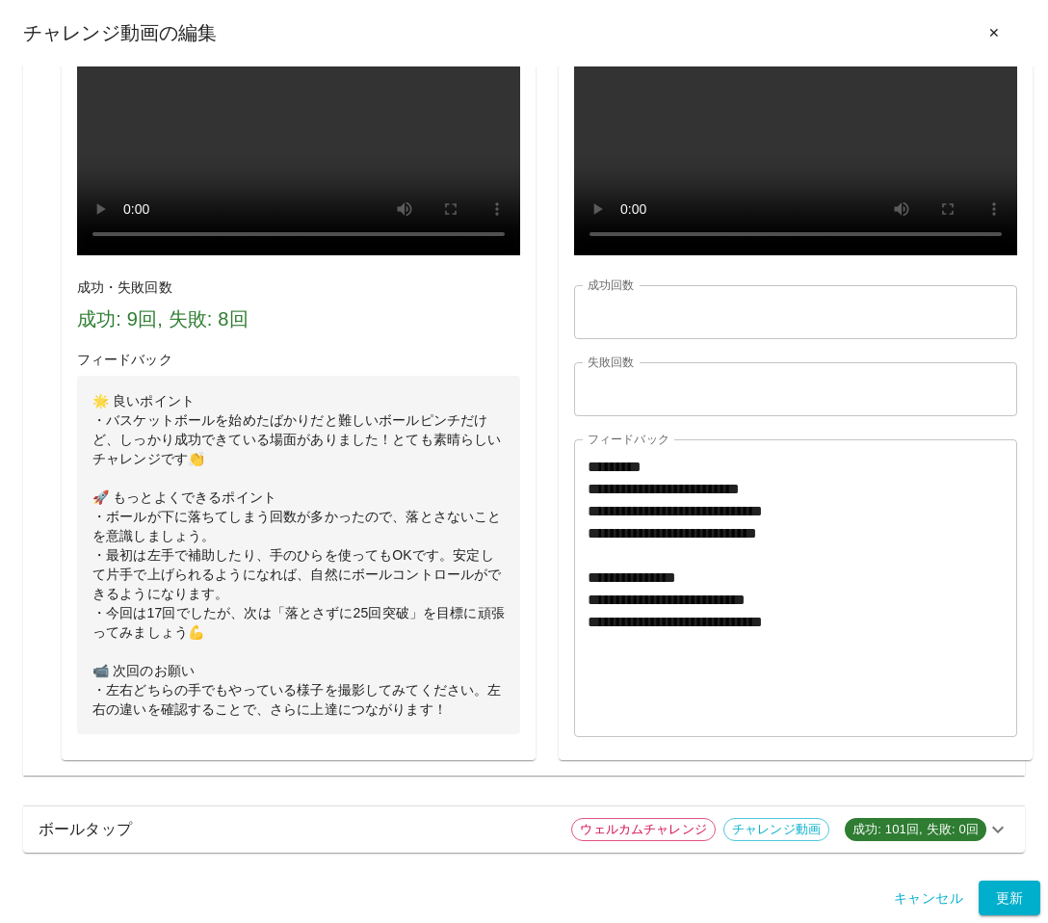
scroll to position [909, 0]
click at [541, 663] on div "**********" at bounding box center [784, 337] width 497 height 845
click at [542, 670] on div "**********" at bounding box center [784, 337] width 497 height 845
